Goal: Find specific page/section: Find specific page/section

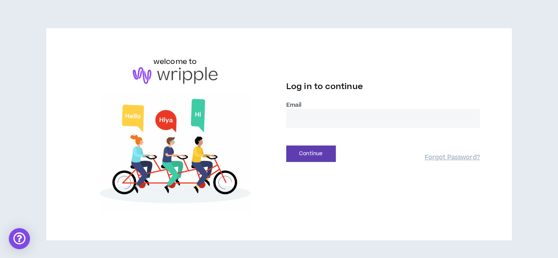
click at [318, 117] on input "email" at bounding box center [383, 118] width 194 height 19
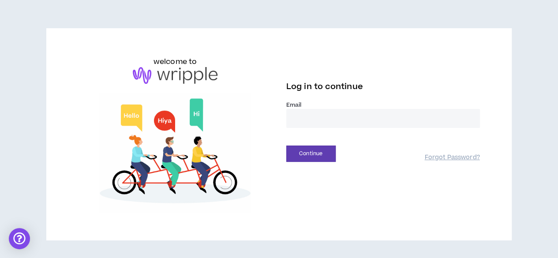
type input "**********"
click at [321, 145] on div "Continue Forgot Password?" at bounding box center [383, 150] width 194 height 23
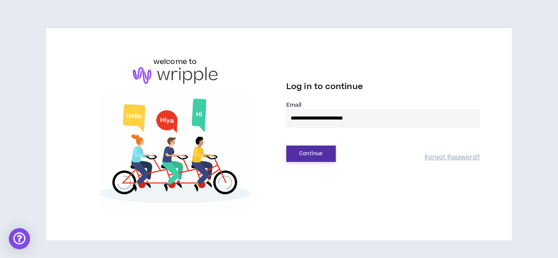
click at [323, 153] on button "Continue" at bounding box center [310, 154] width 49 height 16
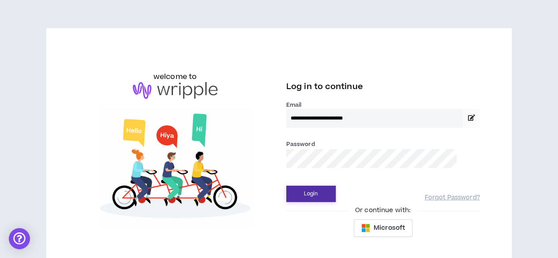
click at [316, 190] on button "Login" at bounding box center [310, 194] width 49 height 16
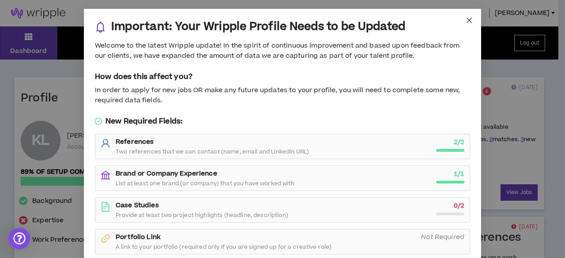
click at [466, 21] on icon "close" at bounding box center [469, 20] width 7 height 7
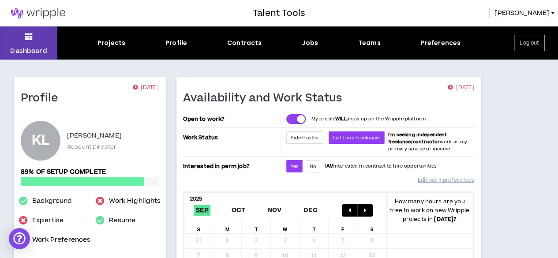
click at [101, 41] on div "Projects" at bounding box center [112, 42] width 28 height 9
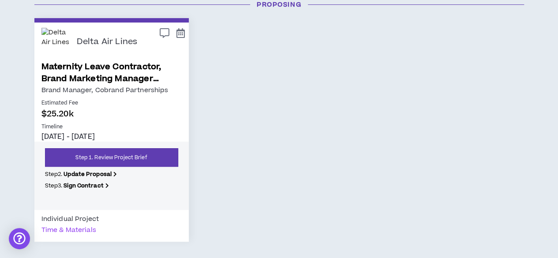
scroll to position [132, 0]
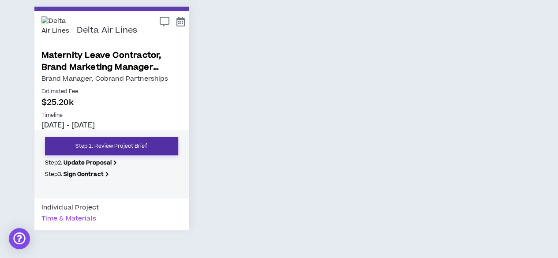
click at [153, 140] on link "Step 1. Review Project Brief" at bounding box center [111, 146] width 133 height 19
